Goal: Obtain resource: Download file/media

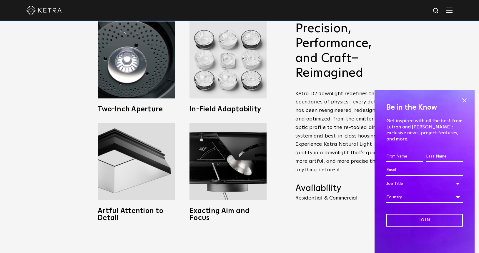
scroll to position [300, 0]
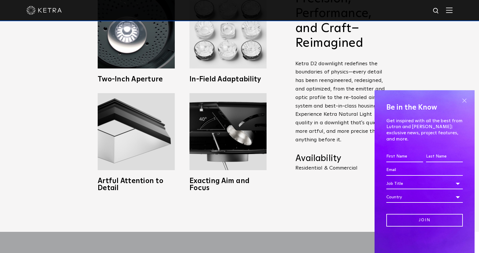
click at [463, 105] on span at bounding box center [464, 100] width 9 height 9
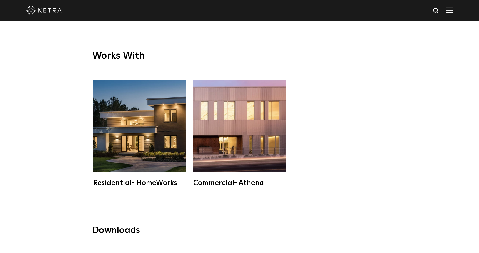
scroll to position [1591, 0]
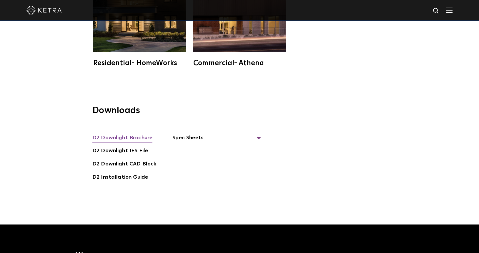
click at [140, 139] on link "D2 Downlight Brochure" at bounding box center [122, 138] width 60 height 9
click at [138, 173] on link "D2 Installation Guide" at bounding box center [120, 177] width 56 height 9
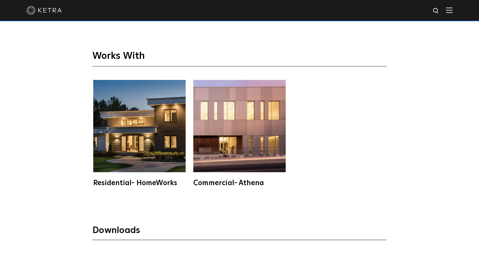
scroll to position [1441, 0]
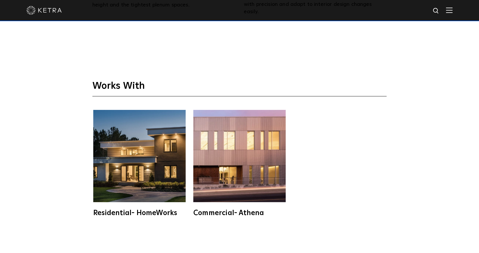
click at [105, 170] on img at bounding box center [139, 156] width 92 height 92
click at [216, 151] on img at bounding box center [239, 156] width 92 height 92
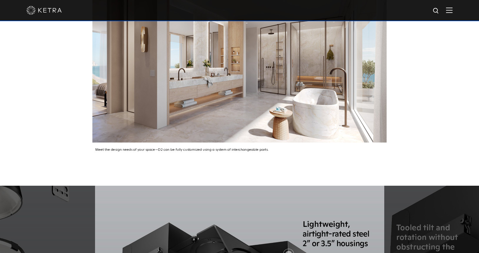
scroll to position [751, 0]
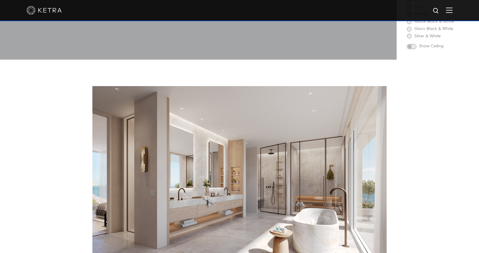
click at [334, 95] on img at bounding box center [239, 174] width 294 height 177
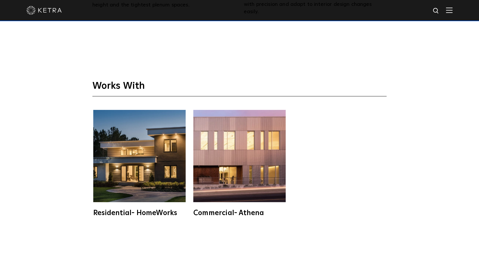
scroll to position [1501, 0]
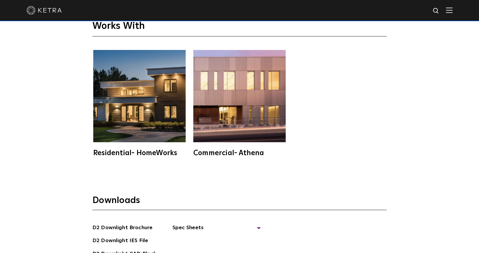
click at [271, 120] on img at bounding box center [239, 96] width 92 height 92
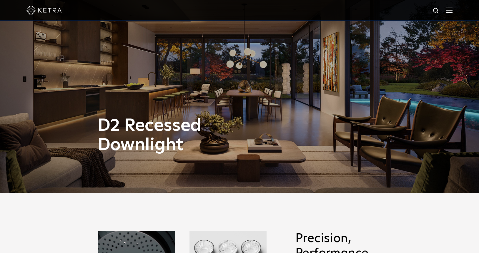
scroll to position [0, 0]
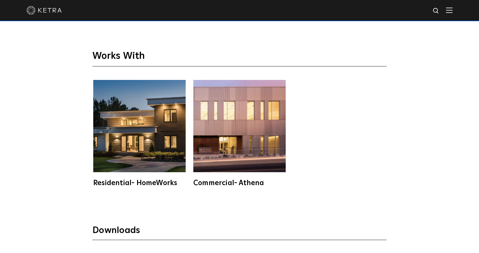
scroll to position [1591, 0]
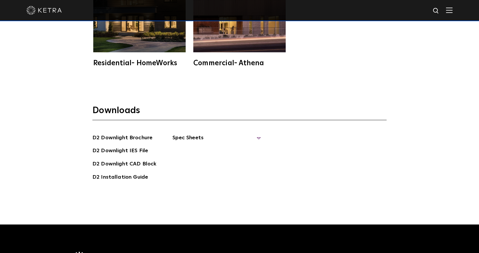
click at [196, 137] on span "Spec Sheets" at bounding box center [217, 140] width 88 height 13
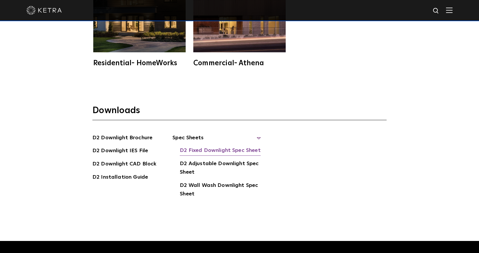
click at [226, 152] on link "D2 Fixed Downlight Spec Sheet" at bounding box center [220, 151] width 81 height 9
click at [218, 164] on link "D2 Adjustable Downlight Spec Sheet" at bounding box center [220, 169] width 81 height 18
click at [209, 183] on link "D2 Wall Wash Downlight Spec Sheet" at bounding box center [220, 191] width 81 height 18
click at [148, 139] on link "D2 Downlight Brochure" at bounding box center [122, 138] width 60 height 9
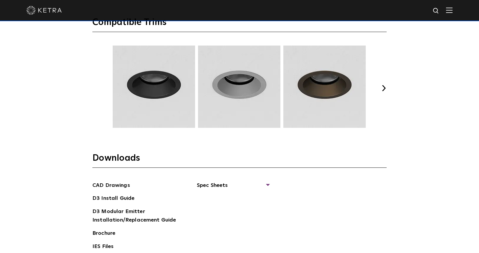
scroll to position [901, 0]
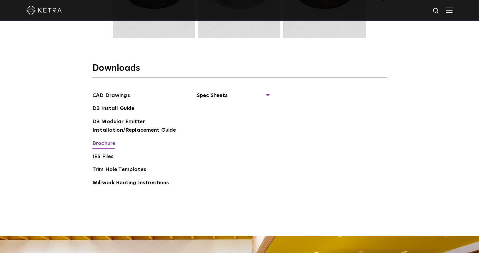
click at [110, 145] on link "Brochure" at bounding box center [103, 144] width 23 height 9
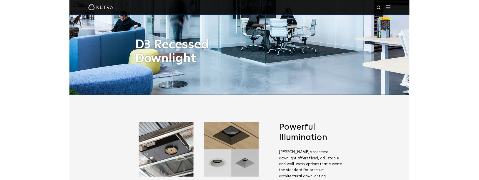
scroll to position [0, 0]
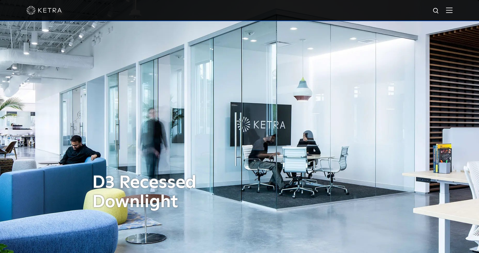
click at [440, 124] on img at bounding box center [239, 126] width 623 height 329
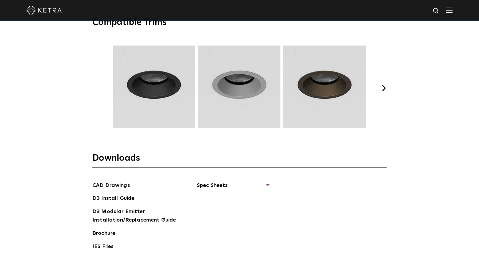
scroll to position [931, 0]
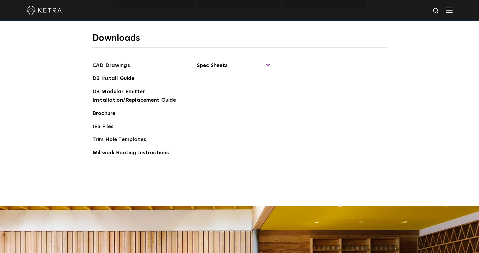
click at [218, 64] on span "Spec Sheets" at bounding box center [233, 68] width 72 height 13
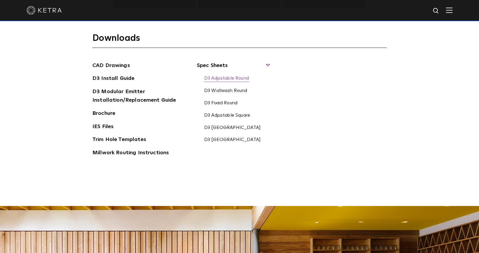
click at [219, 77] on link "D3 Adjustable Round" at bounding box center [226, 79] width 45 height 6
click at [243, 90] on link "D3 Wallwash Round" at bounding box center [225, 91] width 43 height 6
click at [231, 104] on link "D3 Fixed Round" at bounding box center [220, 103] width 33 height 6
click at [239, 118] on link "D3 Adjustable Square" at bounding box center [227, 116] width 46 height 6
click at [242, 127] on link "D3 Wallwash Square" at bounding box center [232, 128] width 57 height 6
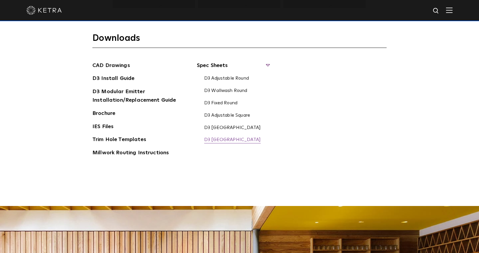
click at [230, 141] on link "D3 Fixed Square" at bounding box center [232, 140] width 57 height 6
click at [105, 112] on link "Brochure" at bounding box center [103, 114] width 23 height 9
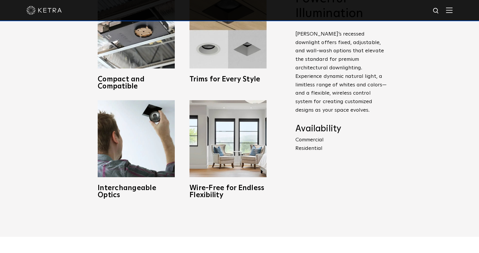
scroll to position [180, 0]
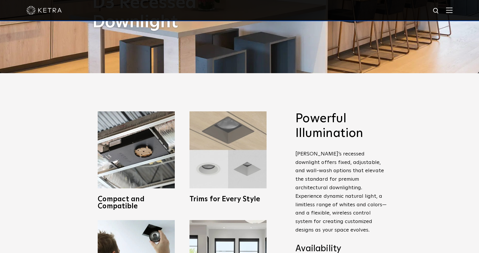
click at [238, 150] on img at bounding box center [228, 150] width 77 height 77
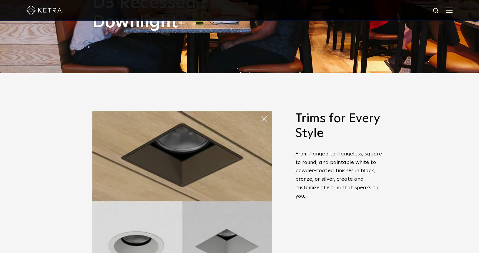
scroll to position [270, 0]
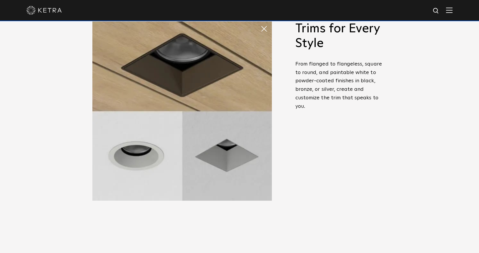
click at [355, 152] on div "Powerful Illumination Ketra’s recessed downlight offers fixed, adjustable, and …" at bounding box center [341, 102] width 91 height 162
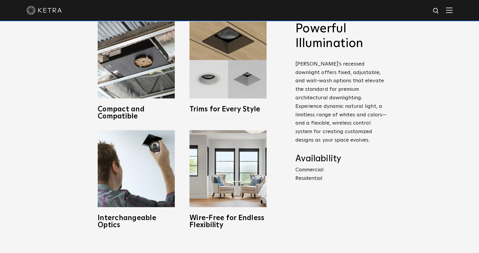
click at [397, 180] on div "Powerful Illumination Ketra’s recessed downlight offers fixed, adjustable, and …" at bounding box center [239, 125] width 479 height 284
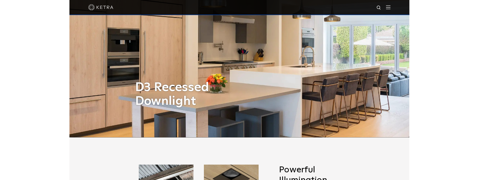
scroll to position [0, 0]
